Goal: Task Accomplishment & Management: Use online tool/utility

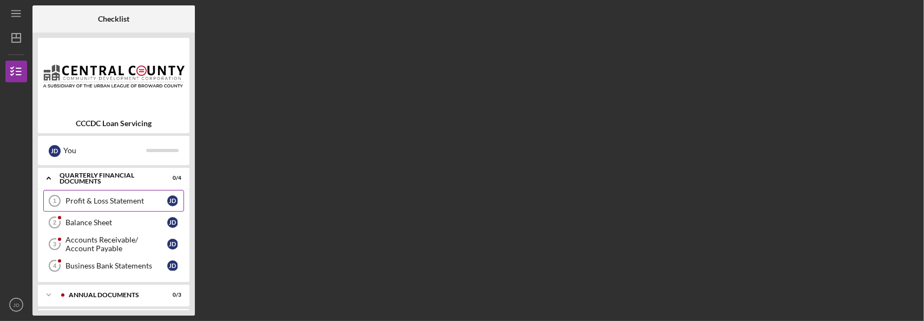
click at [120, 200] on div "Profit & Loss Statement" at bounding box center [116, 200] width 102 height 9
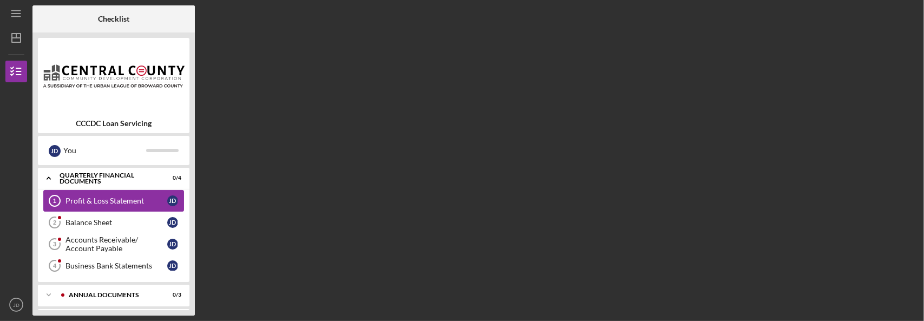
click at [120, 200] on div "Profit & Loss Statement" at bounding box center [116, 200] width 102 height 9
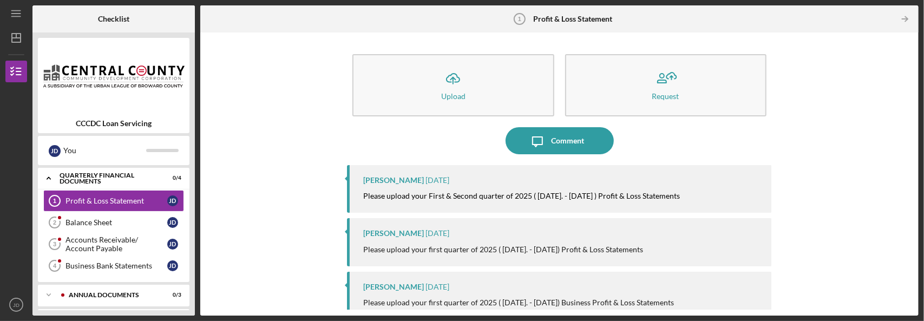
scroll to position [54, 0]
